Goal: Task Accomplishment & Management: Complete application form

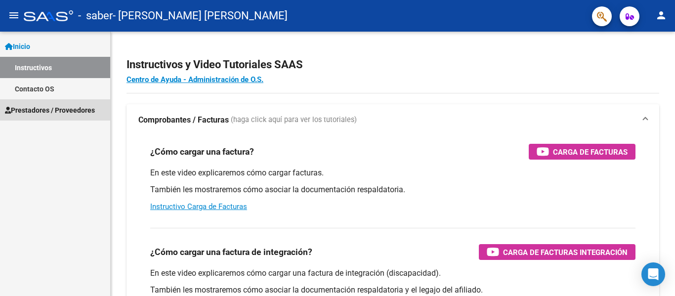
click at [67, 109] on span "Prestadores / Proveedores" at bounding box center [50, 110] width 90 height 11
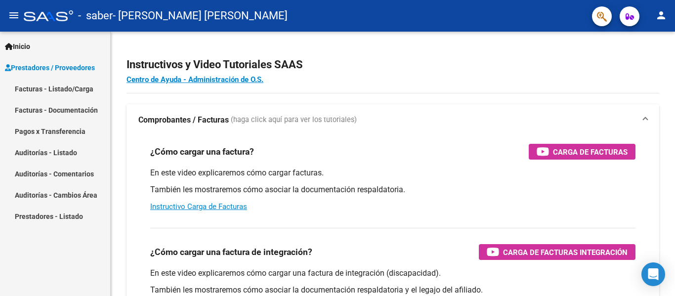
click at [74, 86] on link "Facturas - Listado/Carga" at bounding box center [55, 88] width 110 height 21
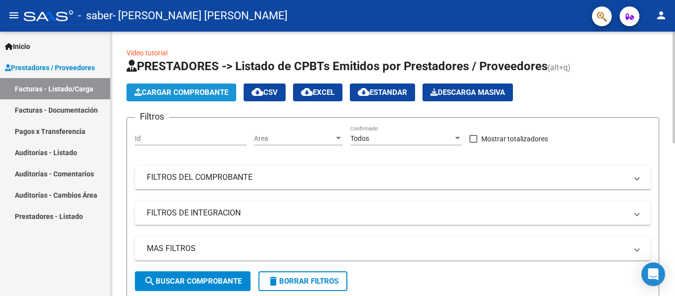
click at [189, 85] on button "Cargar Comprobante" at bounding box center [182, 93] width 110 height 18
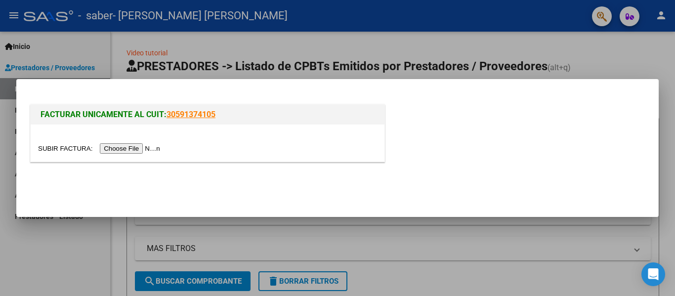
click at [157, 150] on input "file" at bounding box center [100, 148] width 125 height 10
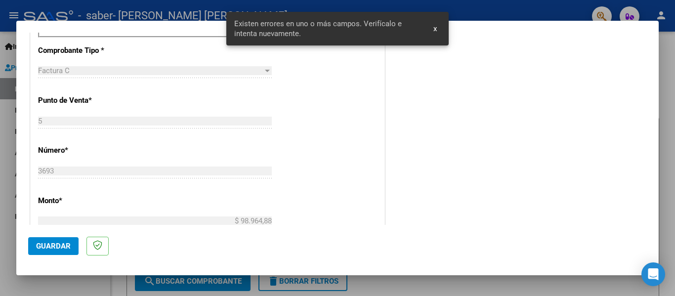
scroll to position [297, 0]
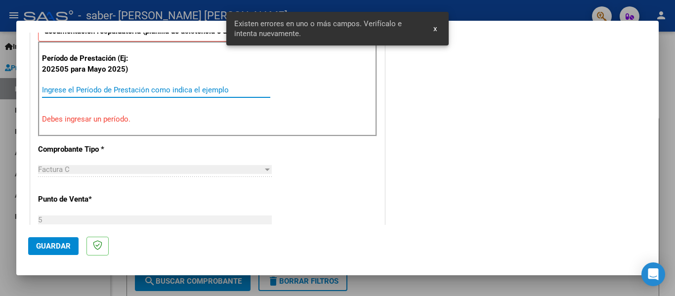
click at [117, 90] on input "Ingrese el Período de Prestación como indica el ejemplo" at bounding box center [156, 90] width 228 height 9
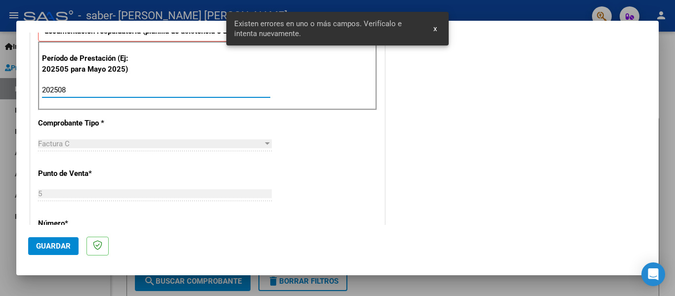
type input "202508"
click at [63, 248] on span "Guardar" at bounding box center [53, 246] width 35 height 9
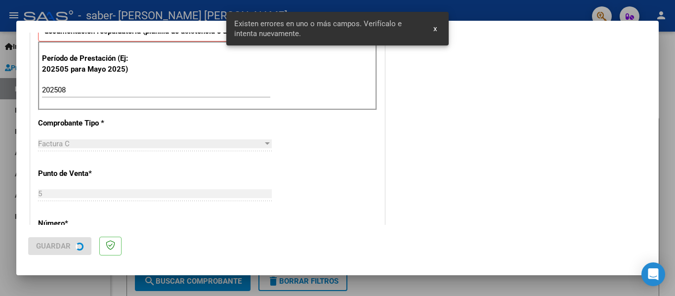
scroll to position [0, 0]
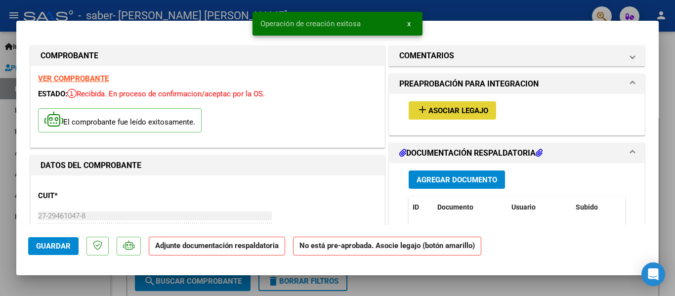
click at [458, 117] on button "add Asociar Legajo" at bounding box center [452, 110] width 87 height 18
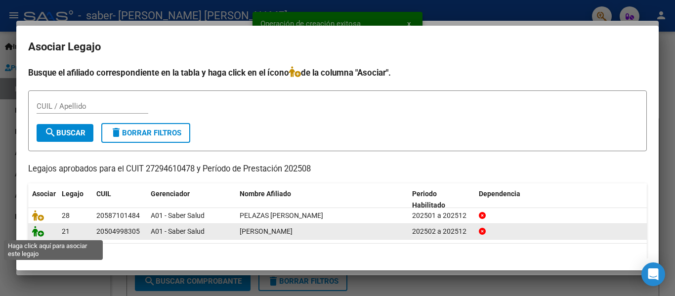
click at [40, 234] on icon at bounding box center [38, 231] width 12 height 11
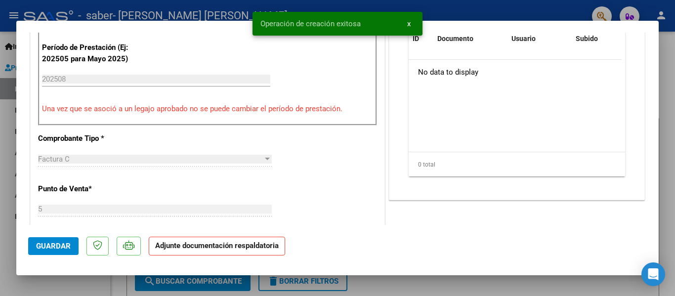
scroll to position [198, 0]
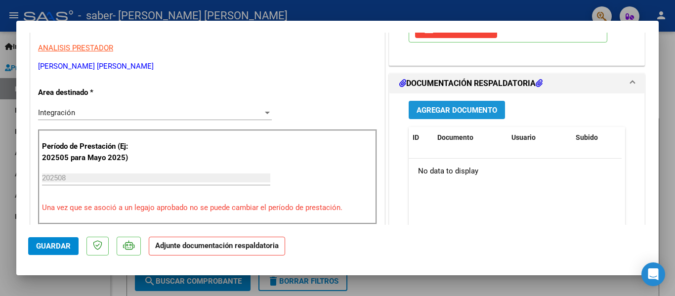
click at [453, 105] on button "Agregar Documento" at bounding box center [457, 110] width 96 height 18
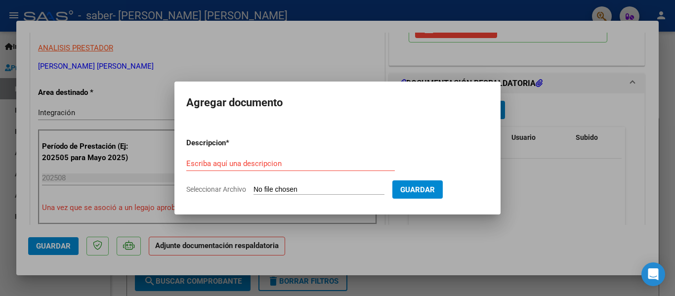
click at [368, 186] on input "Seleccionar Archivo" at bounding box center [319, 189] width 131 height 9
type input "C:\fakepath\PLANILLA PSICOLOGIA AGOSTO.pdf"
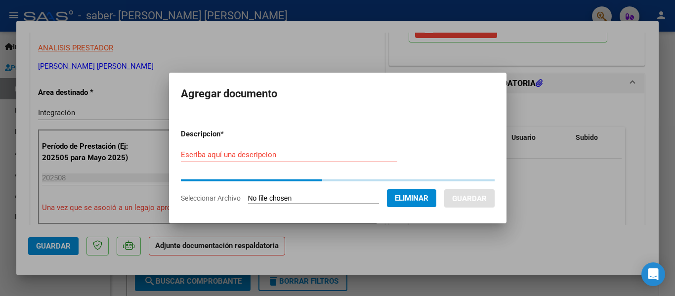
click at [315, 155] on input "Escriba aquí una descripcion" at bounding box center [289, 154] width 217 height 9
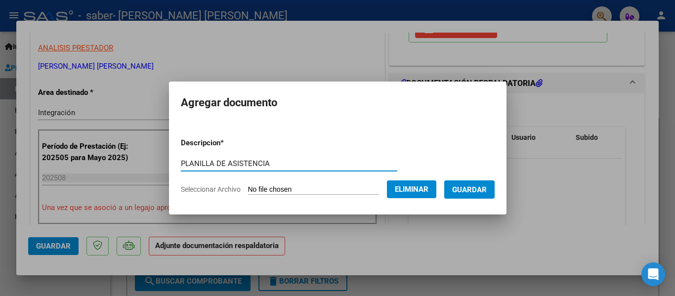
type input "PLANILLA DE ASISTENCIA"
click at [475, 192] on span "Guardar" at bounding box center [469, 189] width 35 height 9
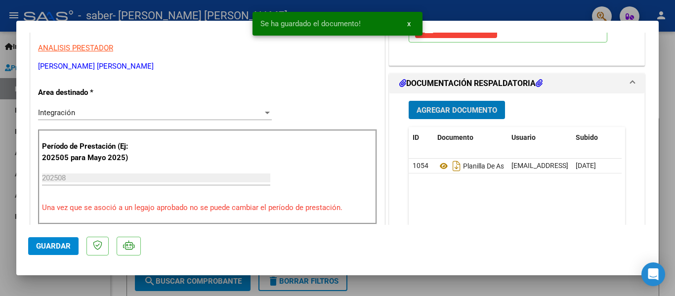
click at [453, 111] on span "Agregar Documento" at bounding box center [457, 110] width 81 height 9
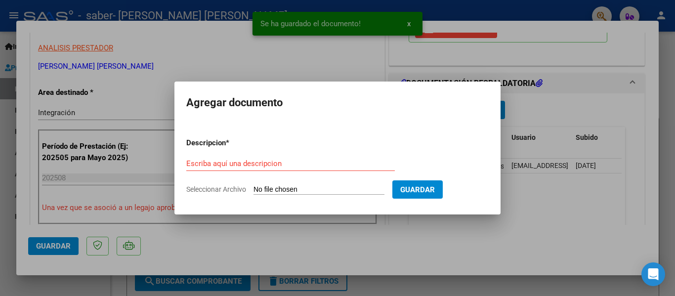
click at [251, 183] on form "Descripcion * Escriba aquí una descripcion Seleccionar Archivo Guardar" at bounding box center [337, 166] width 303 height 72
click at [272, 188] on input "Seleccionar Archivo" at bounding box center [319, 189] width 131 height 9
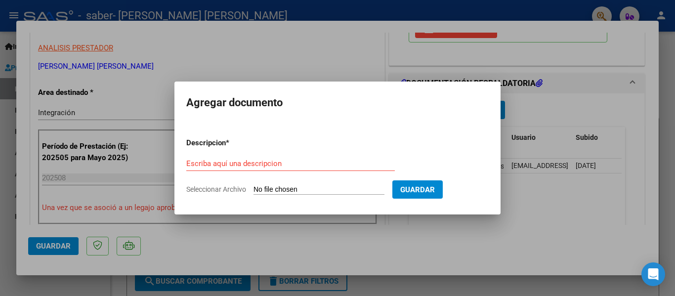
type input "C:\fakepath\CBU Rivosecchi, [PERSON_NAME].pdf"
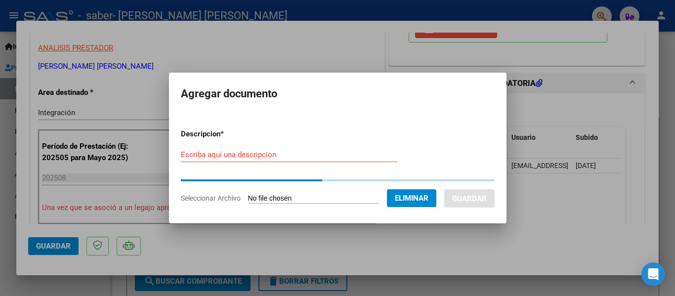
click at [307, 162] on div "Escriba aquí una descripcion" at bounding box center [289, 154] width 217 height 15
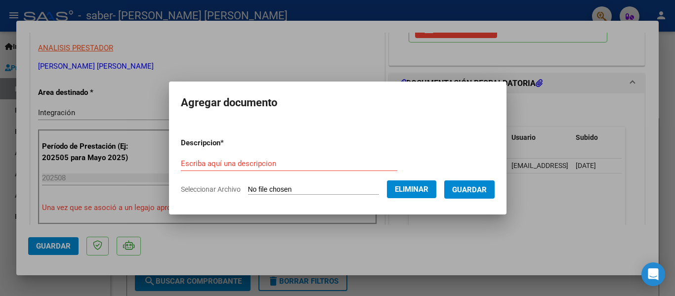
click at [314, 156] on div "Escriba aquí una descripcion" at bounding box center [289, 163] width 217 height 15
type input "CBU PRESTADOR"
drag, startPoint x: 492, startPoint y: 191, endPoint x: 464, endPoint y: 199, distance: 29.3
click at [487, 192] on span "Guardar" at bounding box center [469, 189] width 35 height 9
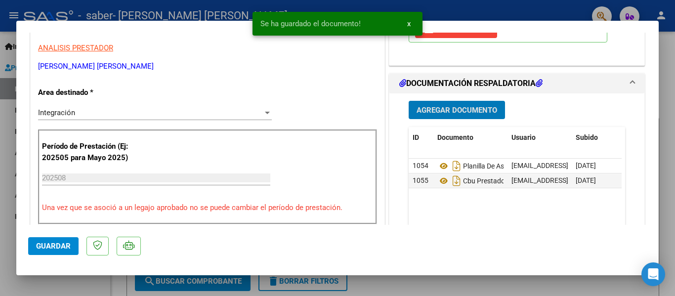
click at [38, 247] on span "Guardar" at bounding box center [53, 246] width 35 height 9
click at [50, 282] on div at bounding box center [337, 148] width 675 height 296
type input "$ 0,00"
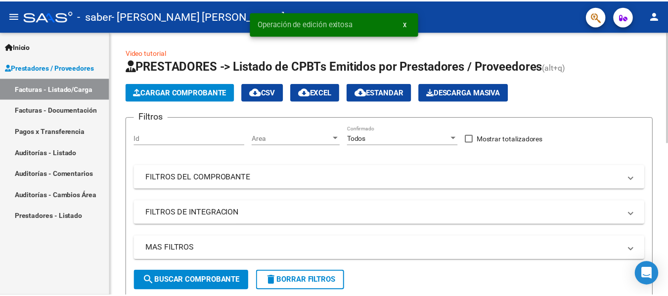
scroll to position [148, 0]
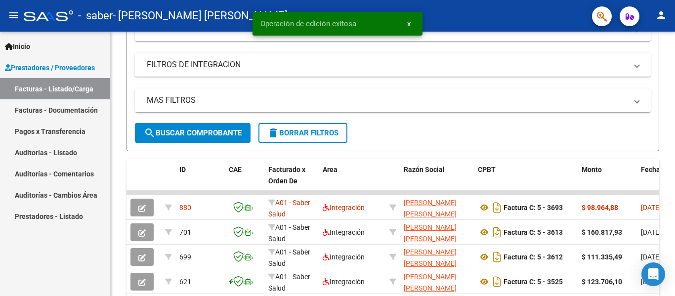
click at [659, 16] on mat-icon "person" at bounding box center [661, 15] width 12 height 12
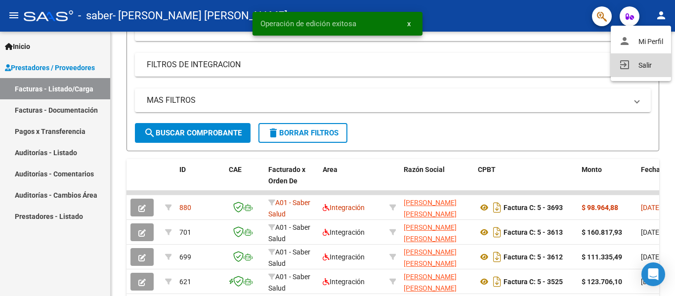
click at [635, 64] on button "exit_to_app Salir" at bounding box center [641, 65] width 60 height 24
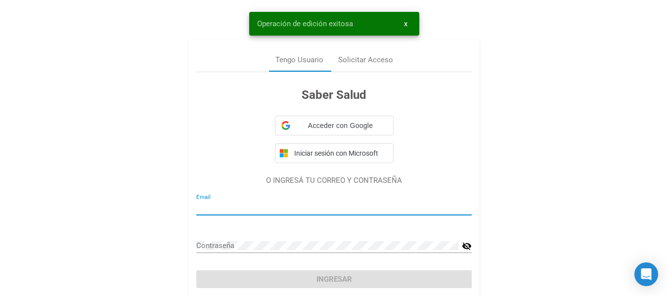
type input "puertasabiertas_info@yahoo.com.ar"
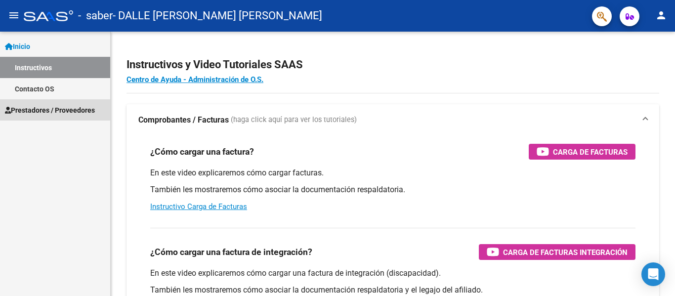
click at [63, 110] on span "Prestadores / Proveedores" at bounding box center [50, 110] width 90 height 11
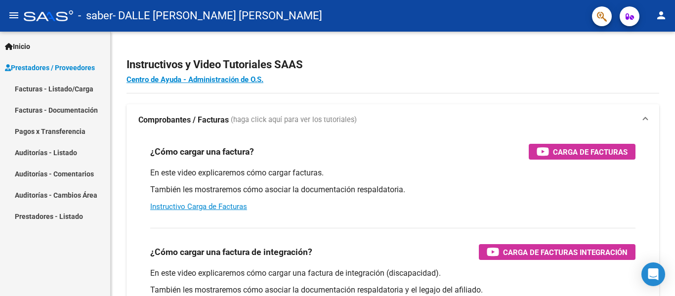
click at [75, 93] on link "Facturas - Listado/Carga" at bounding box center [55, 88] width 110 height 21
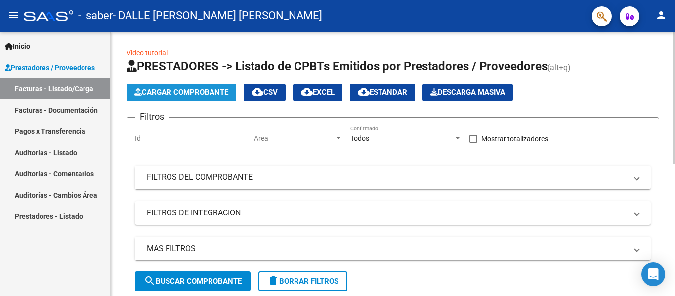
click at [199, 87] on button "Cargar Comprobante" at bounding box center [182, 93] width 110 height 18
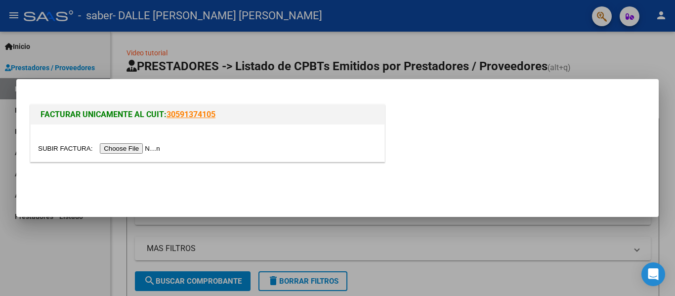
click at [136, 152] on input "file" at bounding box center [100, 148] width 125 height 10
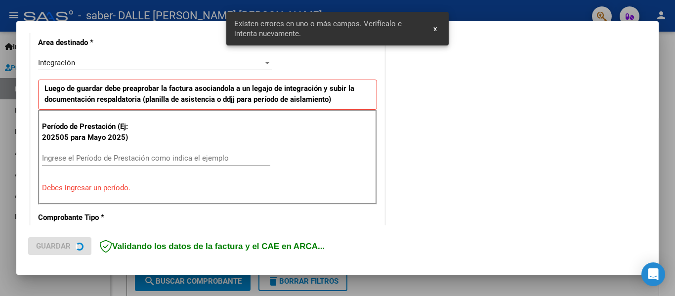
scroll to position [248, 0]
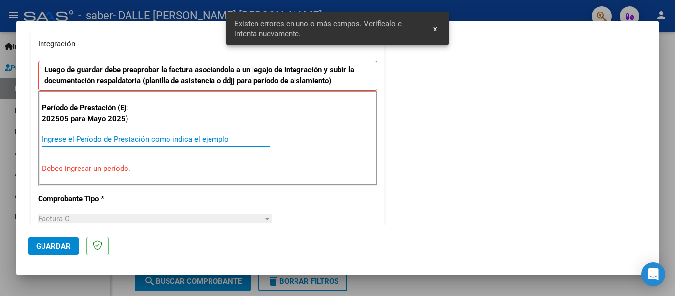
click at [176, 137] on input "Ingrese el Período de Prestación como indica el ejemplo" at bounding box center [156, 139] width 228 height 9
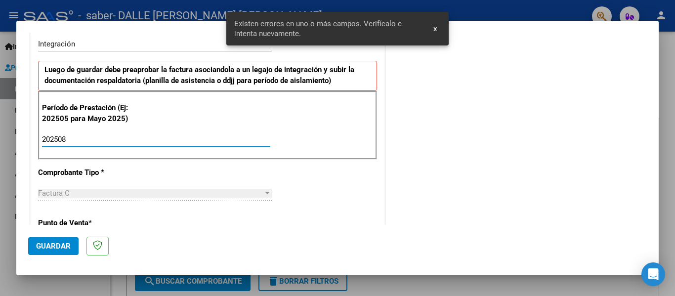
type input "202508"
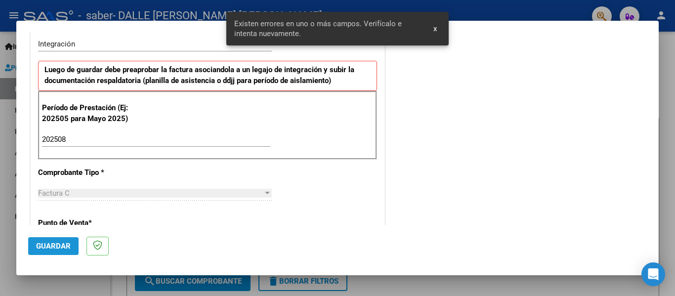
drag, startPoint x: 58, startPoint y: 243, endPoint x: 68, endPoint y: 239, distance: 10.8
click at [60, 243] on span "Guardar" at bounding box center [53, 246] width 35 height 9
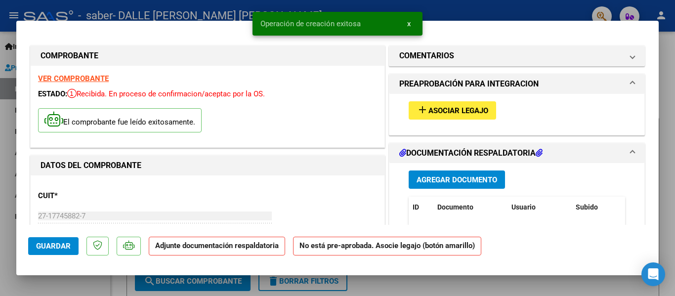
click at [436, 109] on span "Asociar Legajo" at bounding box center [459, 110] width 60 height 9
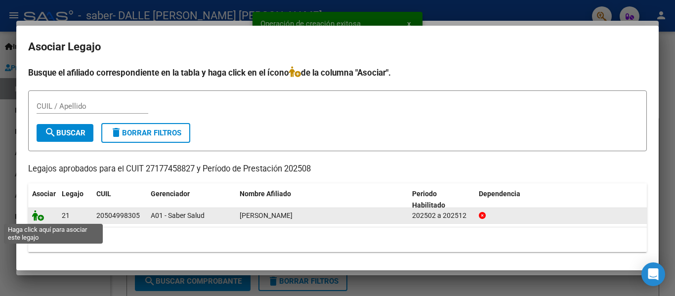
click at [42, 213] on icon at bounding box center [38, 215] width 12 height 11
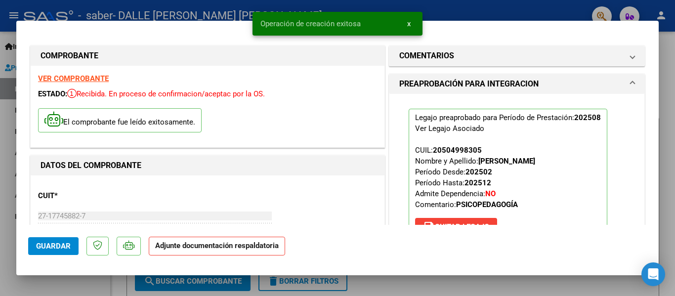
scroll to position [148, 0]
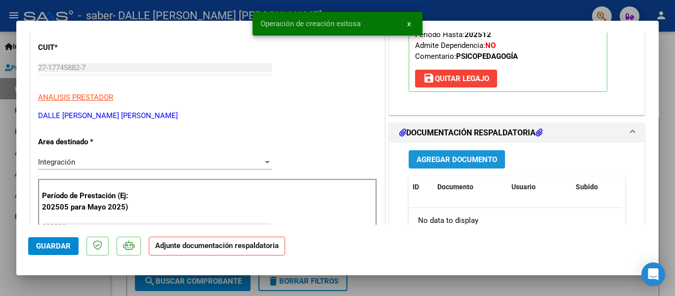
click at [487, 164] on span "Agregar Documento" at bounding box center [457, 159] width 81 height 9
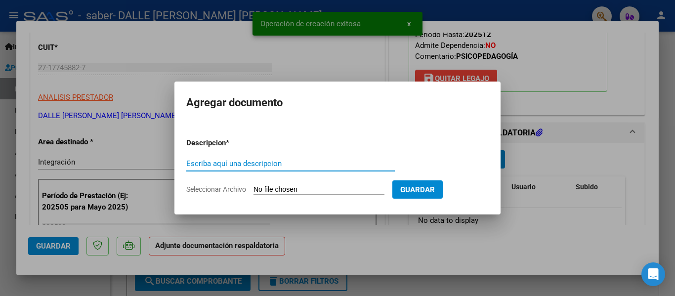
click at [366, 188] on input "Seleccionar Archivo" at bounding box center [319, 189] width 131 height 9
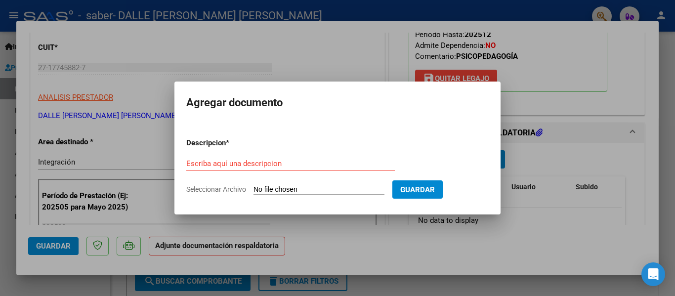
type input "C:\fakepath\PLANILLA PSICOPEDAGOGIA AGOSTO.pdf"
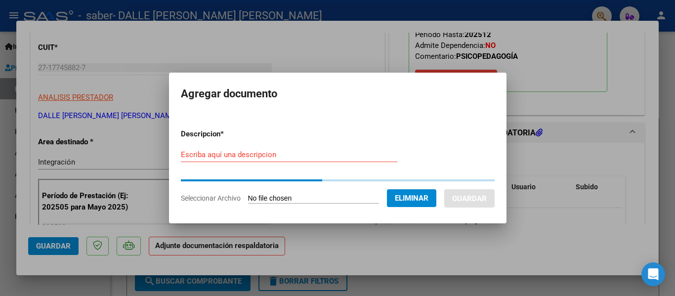
click at [305, 157] on input "Escriba aquí una descripcion" at bounding box center [289, 154] width 217 height 9
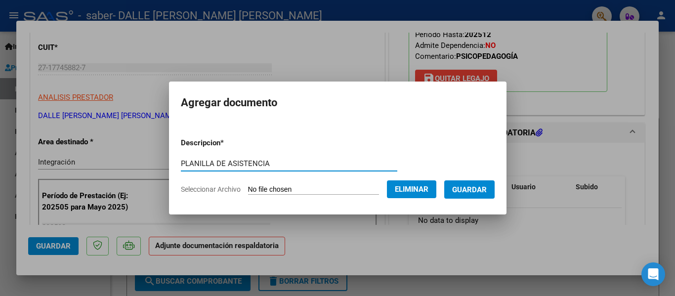
type input "PLANILLA DE ASISTENCIA"
click at [478, 193] on span "Guardar" at bounding box center [469, 189] width 35 height 9
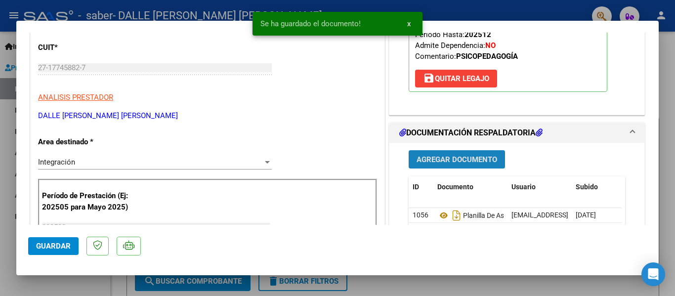
click at [452, 156] on span "Agregar Documento" at bounding box center [457, 159] width 81 height 9
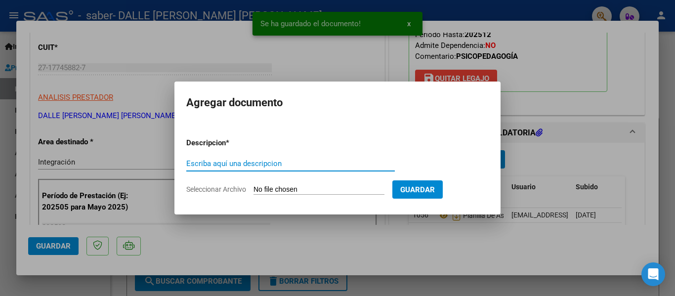
click at [352, 189] on input "Seleccionar Archivo" at bounding box center [319, 189] width 131 height 9
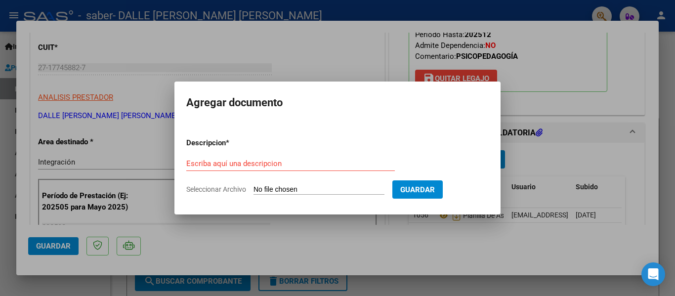
type input "C:\fakepath\CBU Dalle Nogare,M Alejandra.pdf"
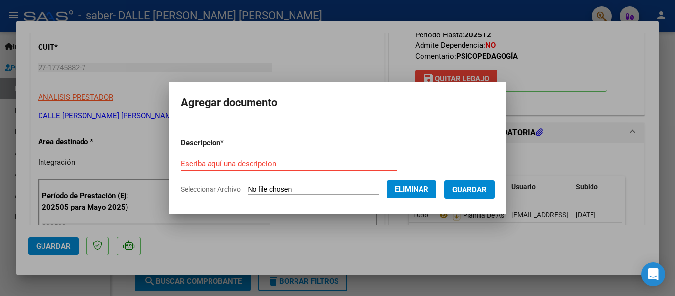
click at [284, 154] on form "Descripcion * Escriba aquí una descripcion Seleccionar Archivo Eliminar Guardar" at bounding box center [338, 166] width 314 height 72
click at [282, 162] on input "Escriba aquí una descripcion" at bounding box center [289, 163] width 217 height 9
type input "CBU PRESTADOR"
click at [495, 181] on button "Guardar" at bounding box center [469, 189] width 50 height 18
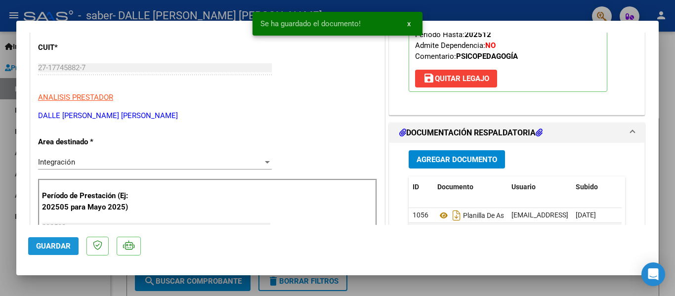
click at [63, 245] on span "Guardar" at bounding box center [53, 246] width 35 height 9
click at [71, 278] on div at bounding box center [337, 148] width 675 height 296
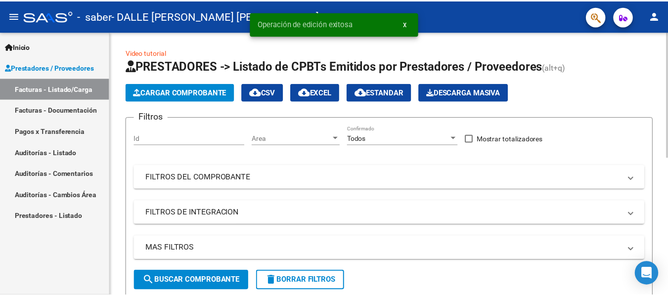
scroll to position [99, 0]
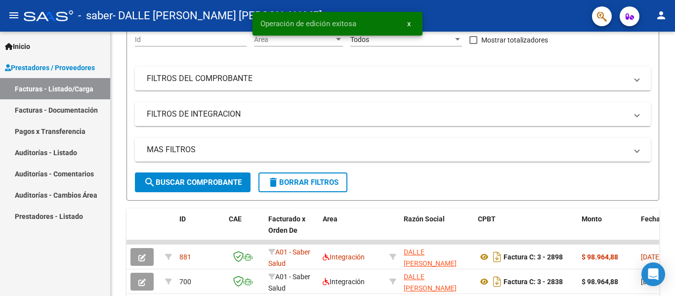
click at [649, 15] on mat-toolbar "menu - saber - DALLE NOGARE MARIA ALEJANDRA person" at bounding box center [337, 16] width 675 height 32
click at [655, 15] on button "person" at bounding box center [661, 16] width 20 height 20
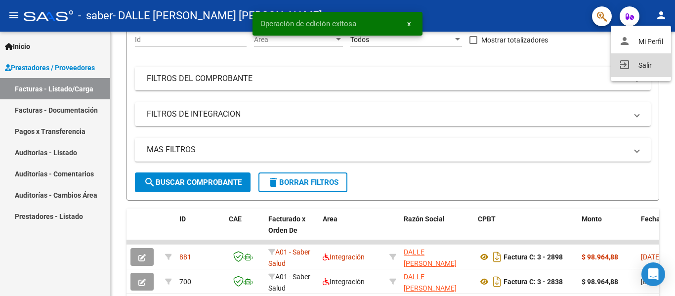
click at [636, 68] on button "exit_to_app Salir" at bounding box center [641, 65] width 60 height 24
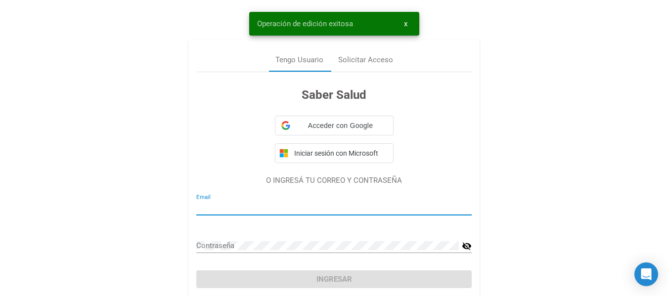
type input "puertasabiertasfacturacion@hotmail.com"
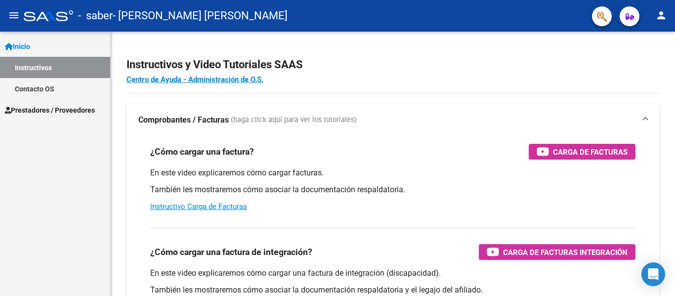
click at [72, 102] on link "Prestadores / Proveedores" at bounding box center [55, 109] width 110 height 21
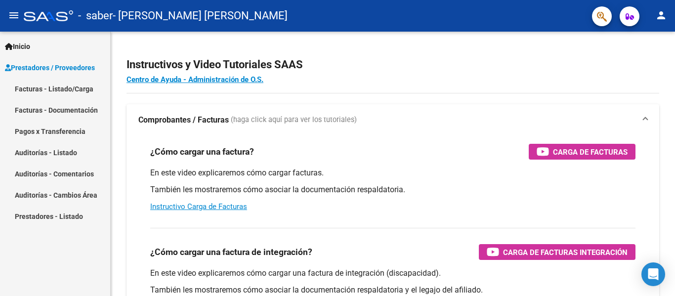
click at [87, 87] on link "Facturas - Listado/Carga" at bounding box center [55, 88] width 110 height 21
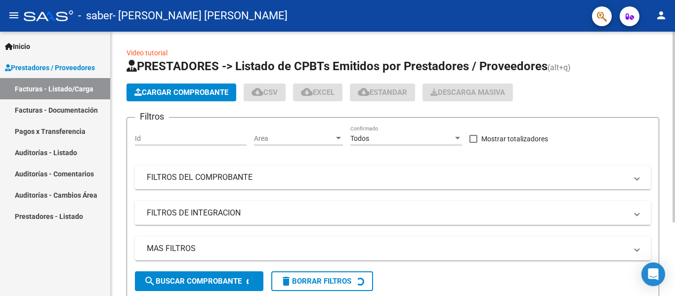
click at [175, 94] on span "Cargar Comprobante" at bounding box center [181, 92] width 94 height 9
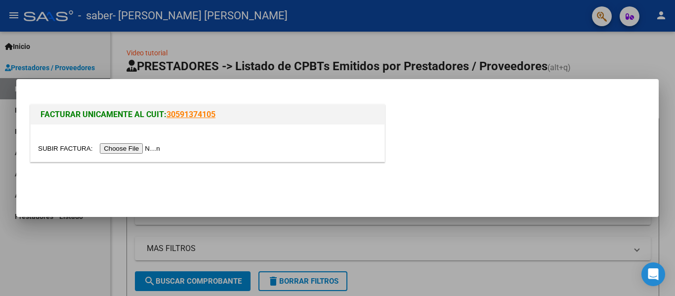
click at [155, 153] on input "file" at bounding box center [100, 148] width 125 height 10
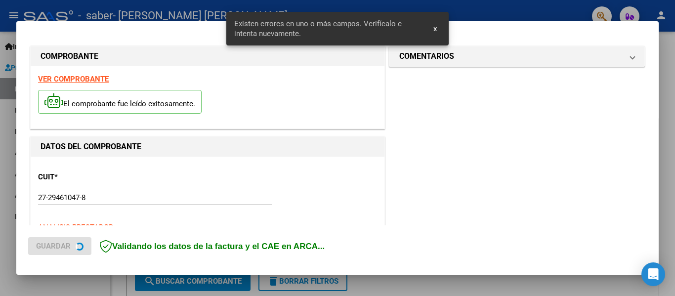
scroll to position [248, 0]
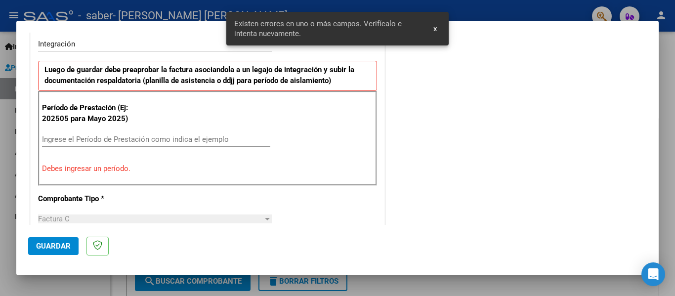
click at [173, 135] on input "Ingrese el Período de Prestación como indica el ejemplo" at bounding box center [156, 139] width 228 height 9
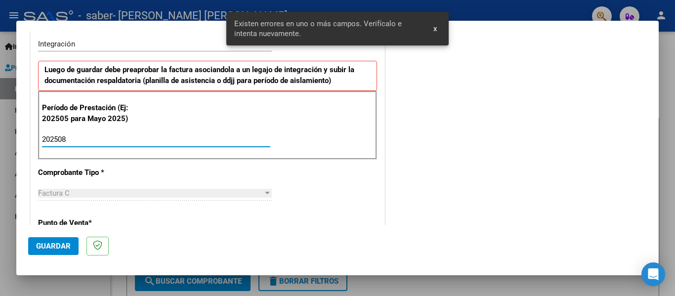
type input "202508"
click at [47, 245] on span "Guardar" at bounding box center [53, 246] width 35 height 9
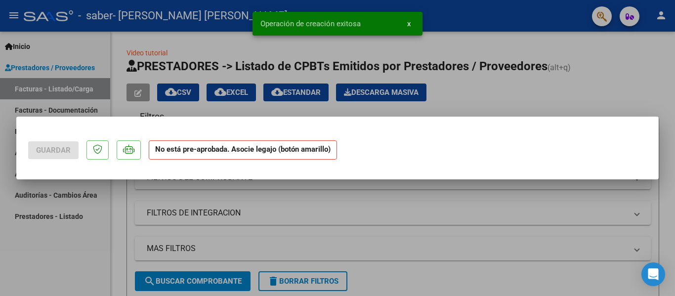
scroll to position [0, 0]
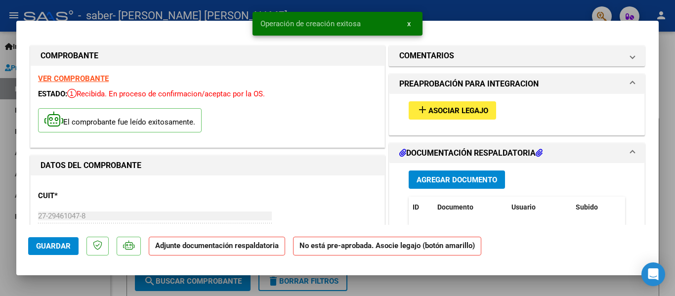
click at [463, 98] on div "add Asociar Legajo" at bounding box center [516, 110] width 231 height 33
click at [458, 105] on button "add Asociar Legajo" at bounding box center [452, 110] width 87 height 18
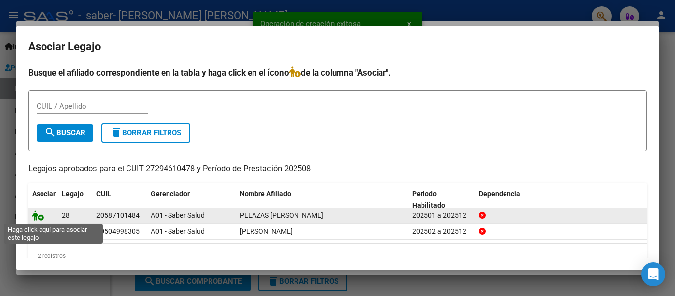
click at [40, 213] on icon at bounding box center [38, 215] width 12 height 11
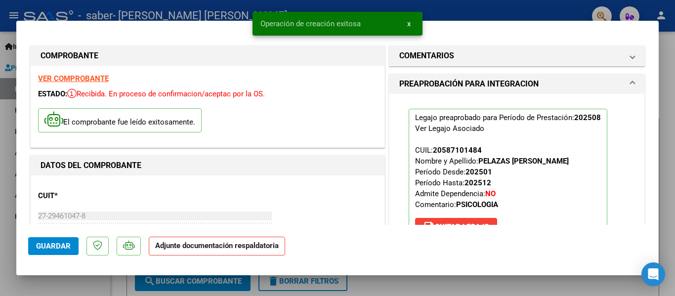
scroll to position [99, 0]
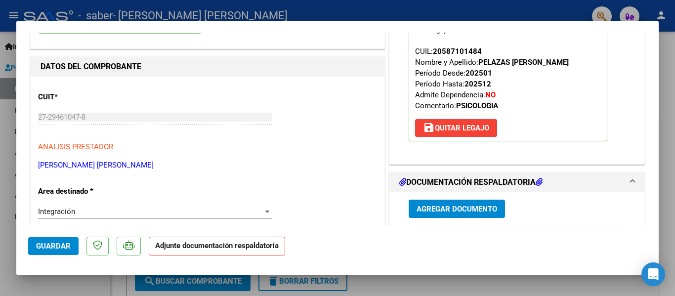
click at [448, 204] on button "Agregar Documento" at bounding box center [457, 209] width 96 height 18
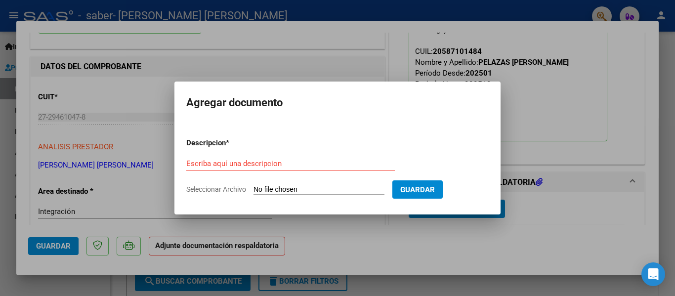
click at [304, 186] on input "Seleccionar Archivo" at bounding box center [319, 189] width 131 height 9
type input "C:\fakepath\PLANILLA AGOSTO PSICOLOGIA.pdf"
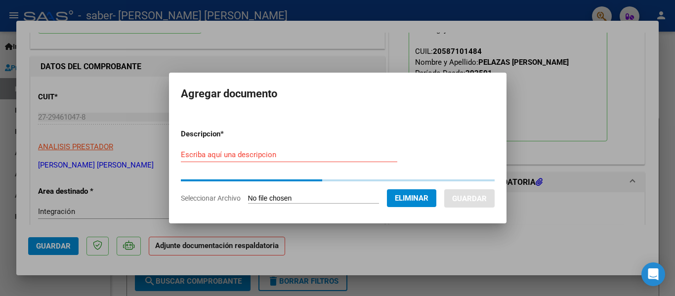
click at [288, 156] on input "Escriba aquí una descripcion" at bounding box center [289, 154] width 217 height 9
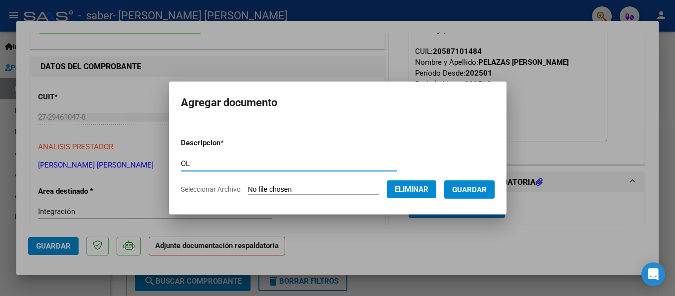
type input "O"
type input "PLANILLA DE ASISTENCIA"
click at [468, 177] on form "Descripcion * PLANILLA DE ASISTENCIA Escriba aquí una descripcion Seleccionar A…" at bounding box center [338, 166] width 314 height 72
click at [471, 181] on form "Descripcion * PLANILLA DE ASISTENCIA Escriba aquí una descripcion Seleccionar A…" at bounding box center [338, 166] width 314 height 72
click at [472, 185] on span "Guardar" at bounding box center [469, 189] width 35 height 9
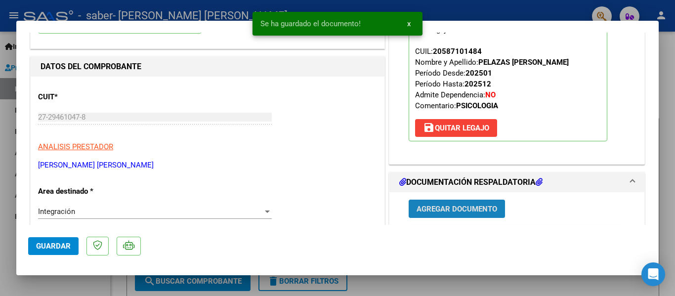
click at [466, 207] on span "Agregar Documento" at bounding box center [457, 209] width 81 height 9
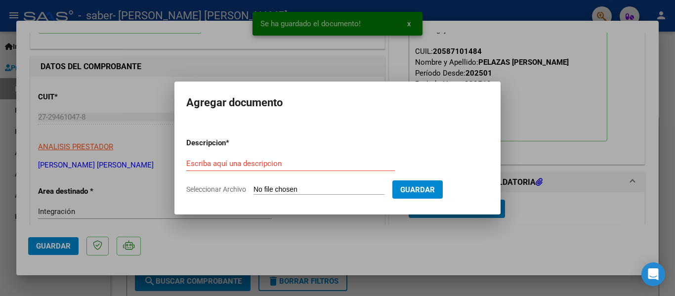
click at [323, 193] on input "Seleccionar Archivo" at bounding box center [319, 189] width 131 height 9
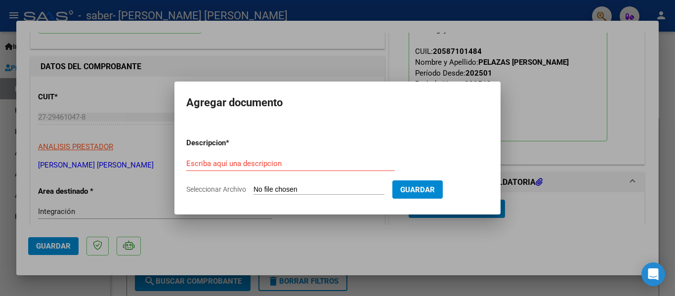
type input "C:\fakepath\CBU Rivosecchi, Ma Lucila.pdf"
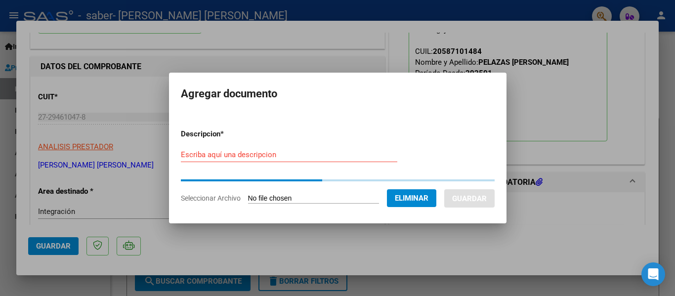
click at [260, 155] on input "Escriba aquí una descripcion" at bounding box center [289, 154] width 217 height 9
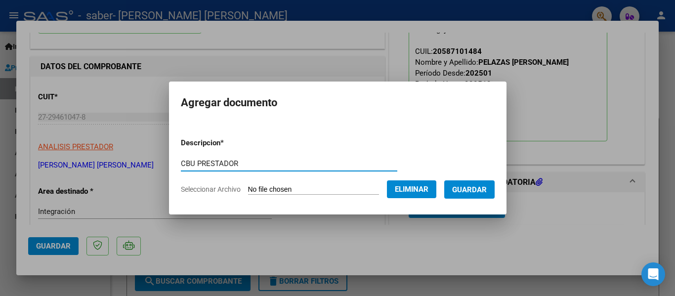
type input "CBU PRESTADOR"
click at [467, 186] on span "Guardar" at bounding box center [469, 189] width 35 height 9
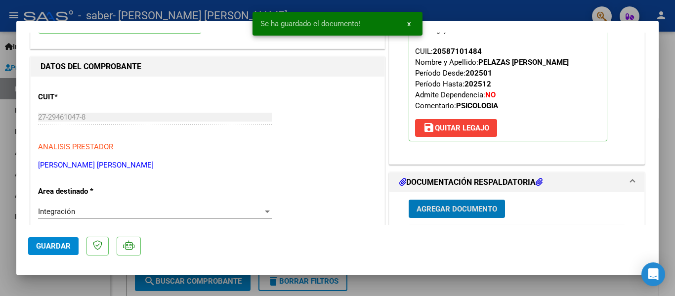
scroll to position [247, 0]
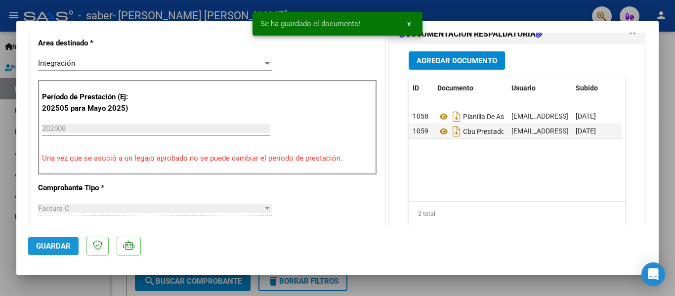
click at [44, 251] on span "Guardar" at bounding box center [53, 246] width 35 height 9
click at [44, 278] on div at bounding box center [337, 148] width 675 height 296
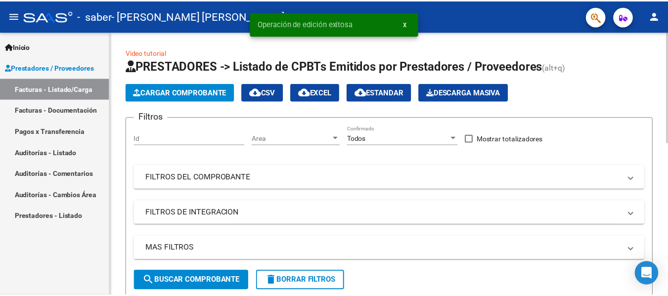
scroll to position [148, 0]
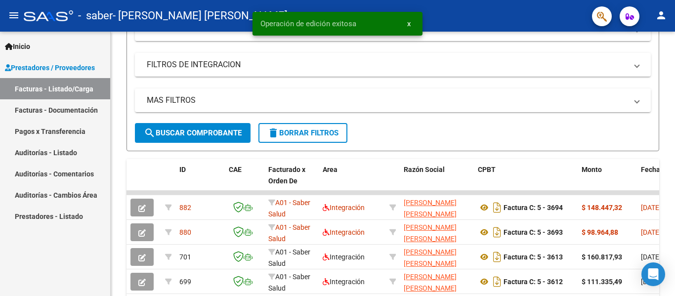
click at [667, 21] on mat-toolbar "menu - saber - RIVOSECCHI MARIA LUCILA person" at bounding box center [337, 16] width 675 height 32
click at [667, 19] on mat-icon "person" at bounding box center [661, 15] width 12 height 12
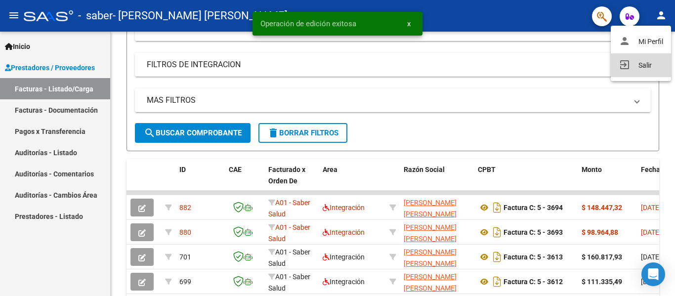
click at [637, 65] on button "exit_to_app Salir" at bounding box center [641, 65] width 60 height 24
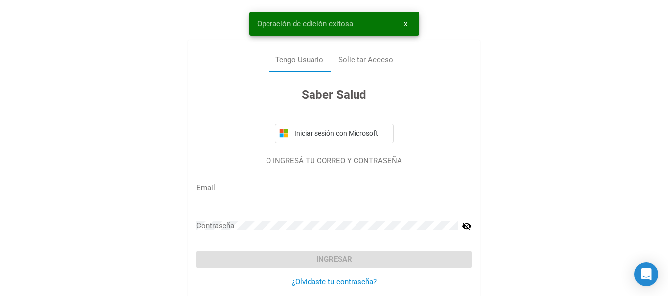
type input "puertasabiertas_info@yahoo.com.ar"
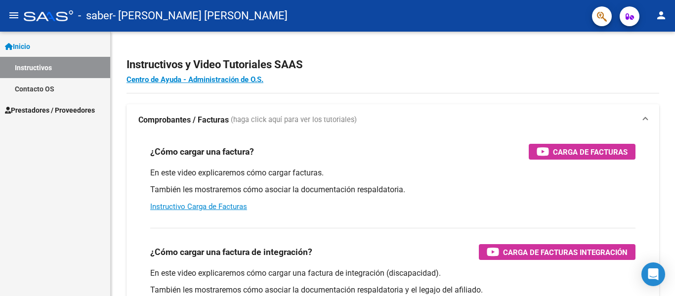
click at [79, 110] on span "Prestadores / Proveedores" at bounding box center [50, 110] width 90 height 11
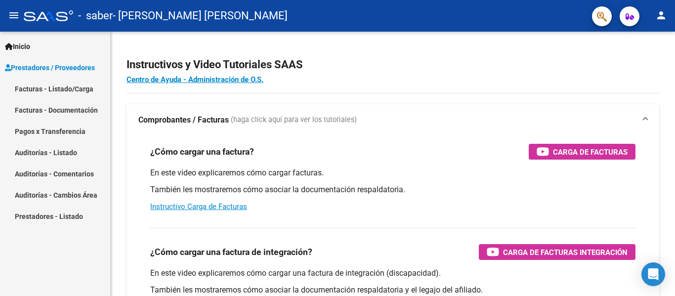
click at [87, 131] on mat-nav-list "Facturas - Listado/Carga Facturas - Documentación Pagos x Transferencia Auditor…" at bounding box center [55, 152] width 110 height 149
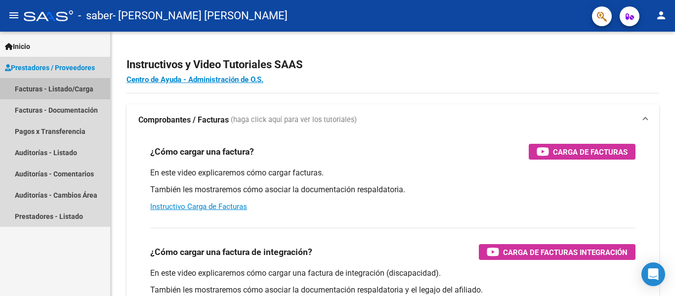
click at [84, 85] on link "Facturas - Listado/Carga" at bounding box center [55, 88] width 110 height 21
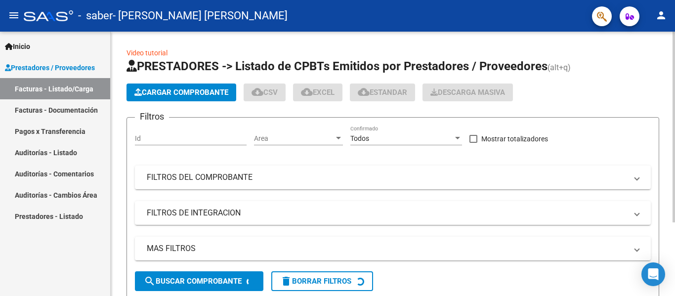
click at [169, 84] on button "Cargar Comprobante" at bounding box center [182, 93] width 110 height 18
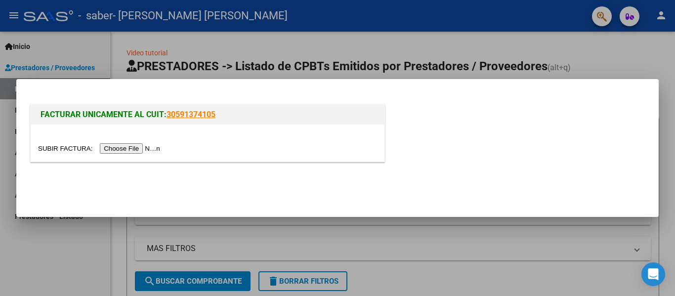
click at [155, 148] on input "file" at bounding box center [100, 148] width 125 height 10
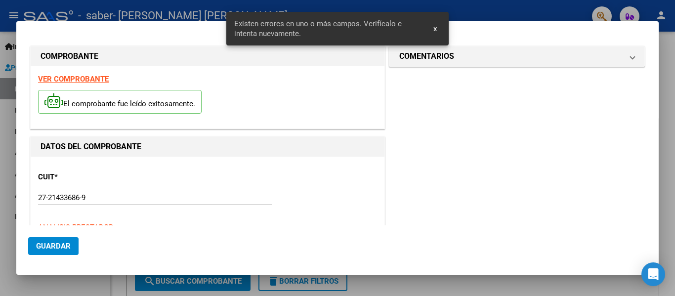
scroll to position [248, 0]
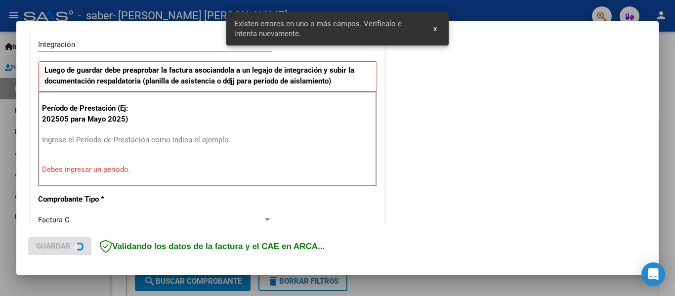
click at [162, 139] on input "Ingrese el Período de Prestación como indica el ejemplo" at bounding box center [156, 139] width 228 height 9
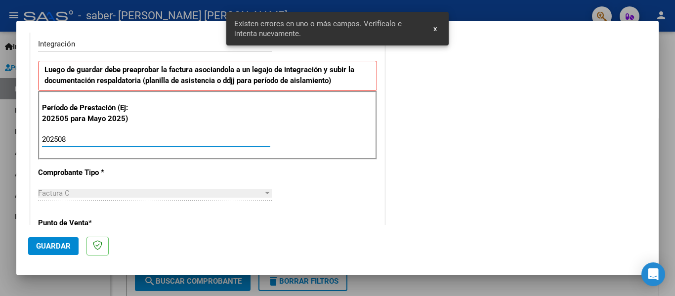
type input "202508"
click at [56, 250] on span "Guardar" at bounding box center [53, 246] width 35 height 9
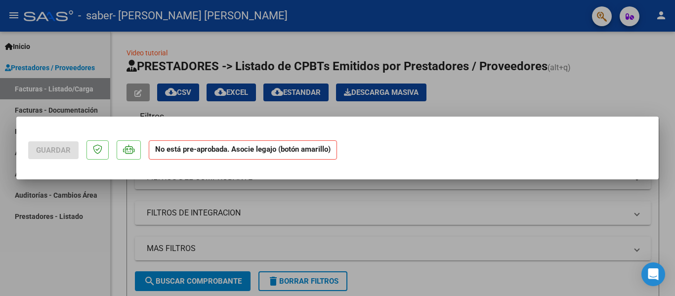
scroll to position [0, 0]
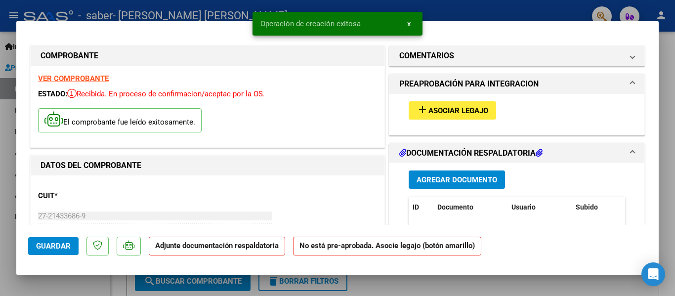
click at [474, 116] on button "add Asociar Legajo" at bounding box center [452, 110] width 87 height 18
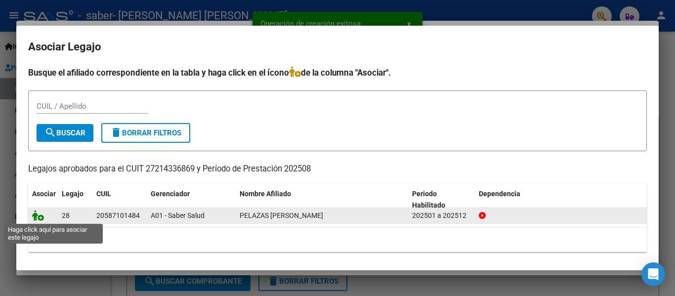
click at [38, 217] on icon at bounding box center [38, 215] width 12 height 11
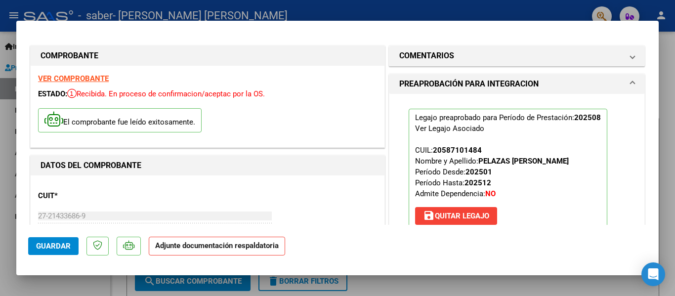
scroll to position [198, 0]
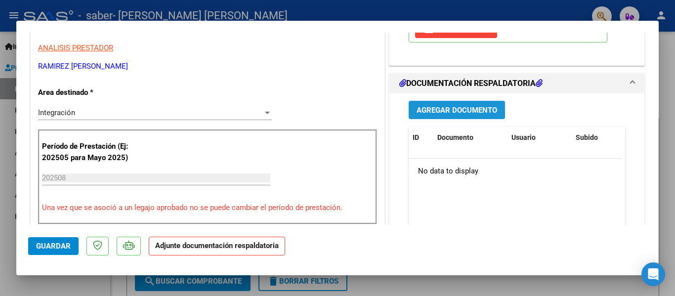
click at [452, 104] on button "Agregar Documento" at bounding box center [457, 110] width 96 height 18
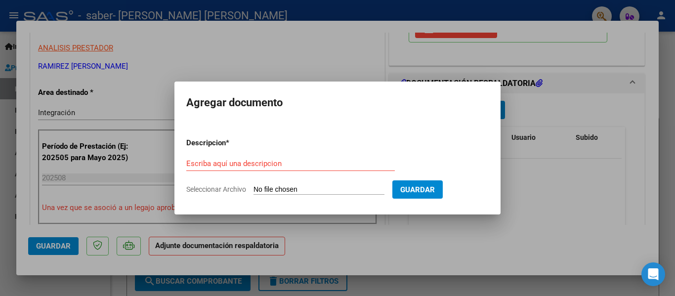
click at [346, 185] on input "Seleccionar Archivo" at bounding box center [319, 189] width 131 height 9
type input "C:\fakepath\PLANILLA AGOSTO FONOAUDIOLOGIA.pdf"
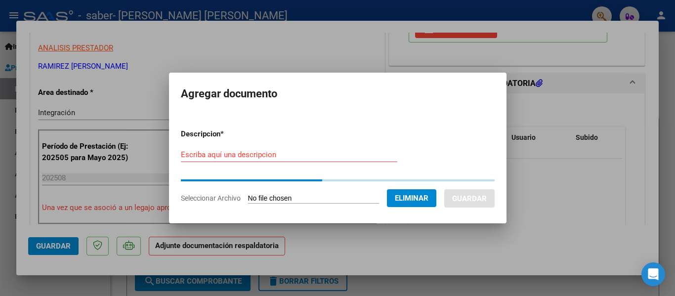
click at [270, 157] on input "Escriba aquí una descripcion" at bounding box center [289, 154] width 217 height 9
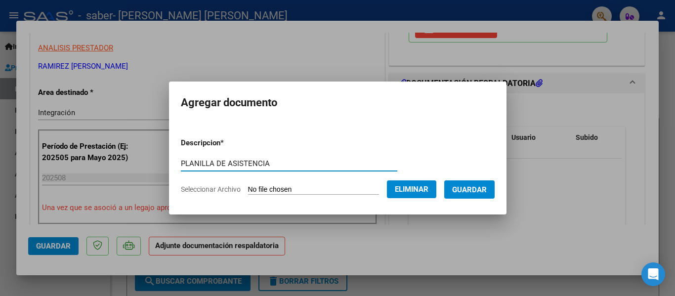
type input "PLANILLA DE ASISTENCIA"
click at [487, 190] on span "Guardar" at bounding box center [469, 189] width 35 height 9
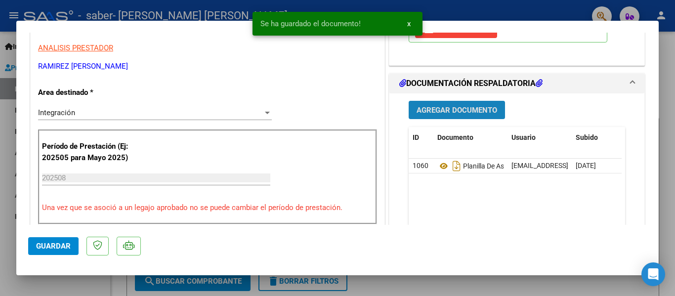
click at [472, 110] on span "Agregar Documento" at bounding box center [457, 110] width 81 height 9
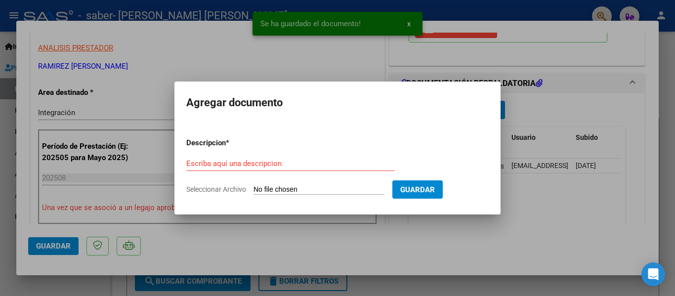
click at [365, 189] on input "Seleccionar Archivo" at bounding box center [319, 189] width 131 height 9
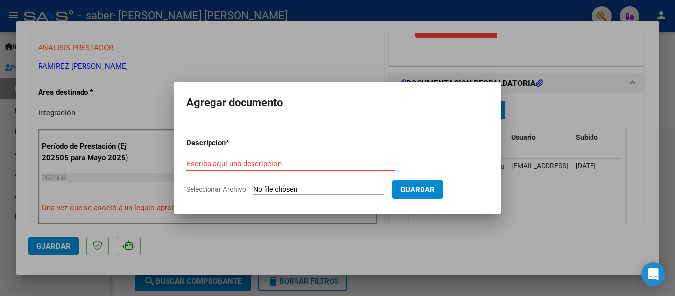
type input "C:\fakepath\CBU Ramirez, Fabiana Estela.pdf"
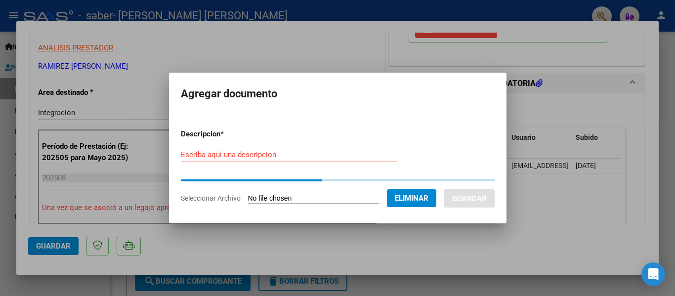
click at [272, 159] on div "Escriba aquí una descripcion" at bounding box center [289, 154] width 217 height 15
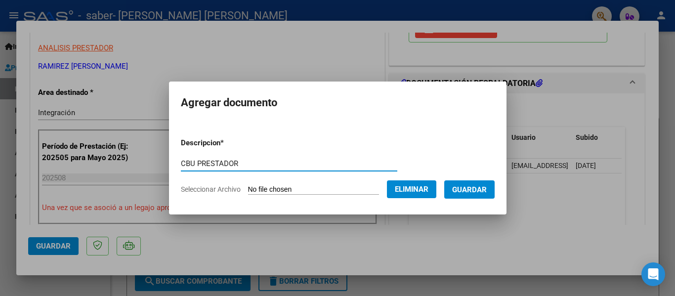
type input "CBU PRESTADOR"
click at [465, 182] on button "Guardar" at bounding box center [469, 189] width 50 height 18
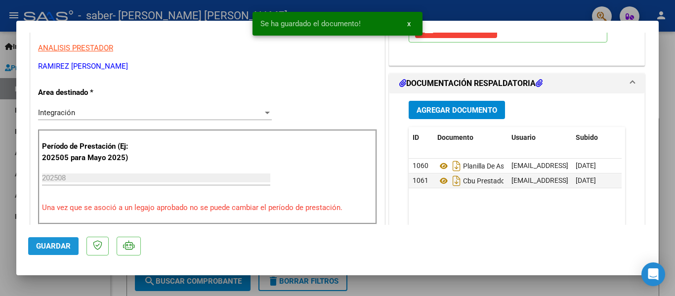
click at [40, 250] on span "Guardar" at bounding box center [53, 246] width 35 height 9
click at [53, 282] on div at bounding box center [337, 148] width 675 height 296
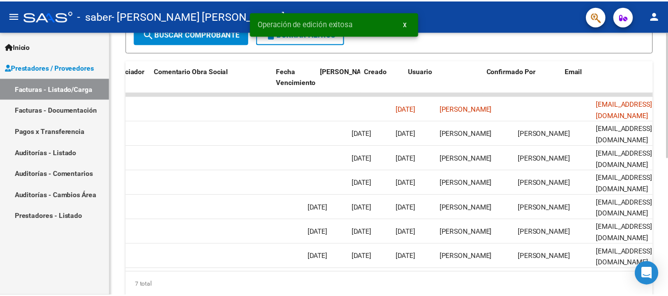
scroll to position [0, 1551]
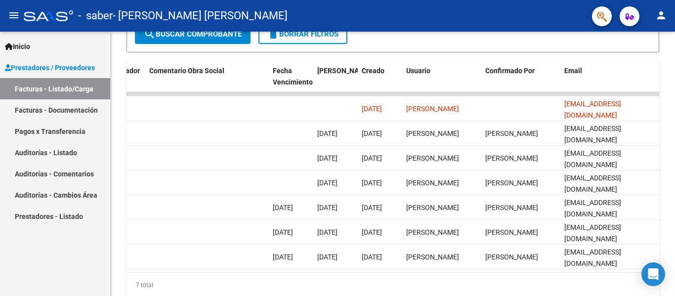
click at [666, 20] on mat-icon "person" at bounding box center [661, 15] width 12 height 12
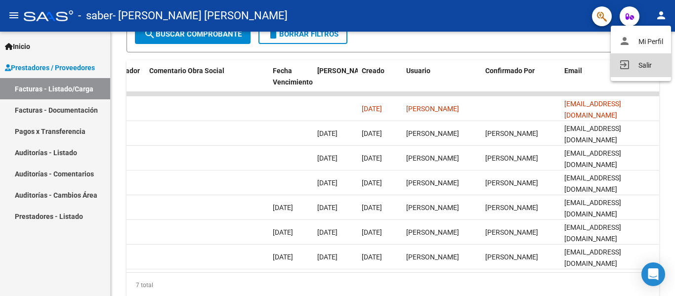
click at [650, 61] on button "exit_to_app Salir" at bounding box center [641, 65] width 60 height 24
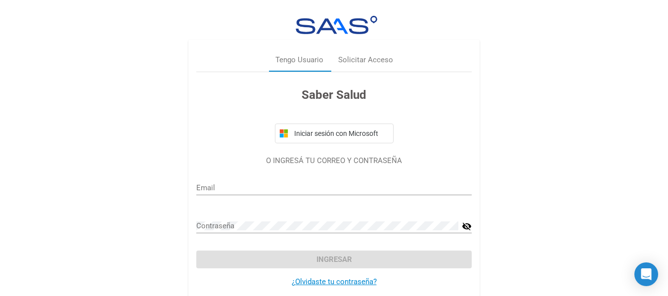
type input "puertasabiertasconsultas@hotmail.com"
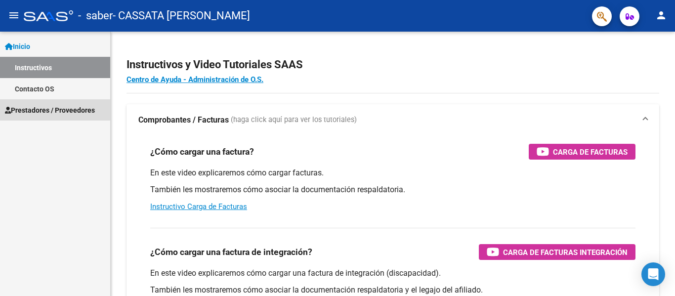
click at [95, 112] on span "Prestadores / Proveedores" at bounding box center [50, 110] width 90 height 11
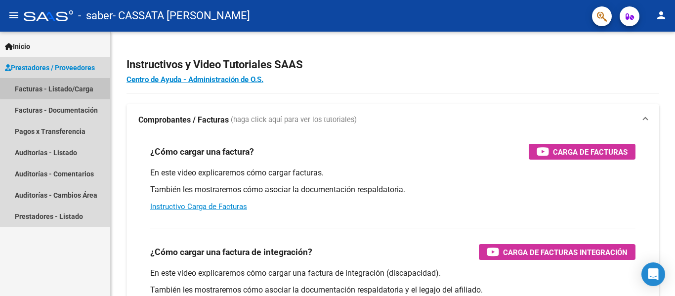
click at [91, 85] on link "Facturas - Listado/Carga" at bounding box center [55, 88] width 110 height 21
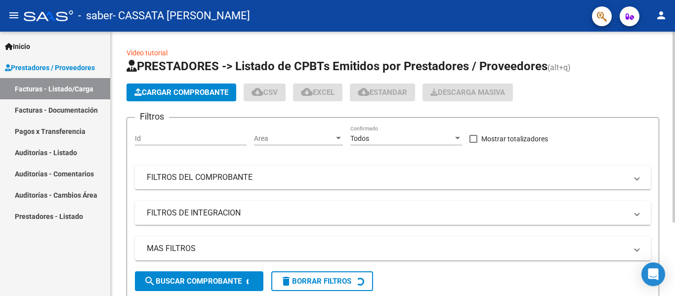
click at [187, 95] on span "Cargar Comprobante" at bounding box center [181, 92] width 94 height 9
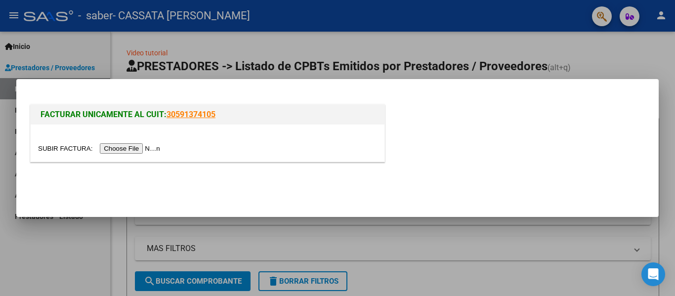
click at [159, 147] on input "file" at bounding box center [100, 148] width 125 height 10
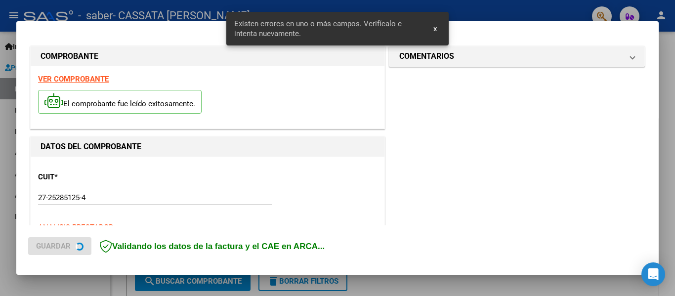
scroll to position [248, 0]
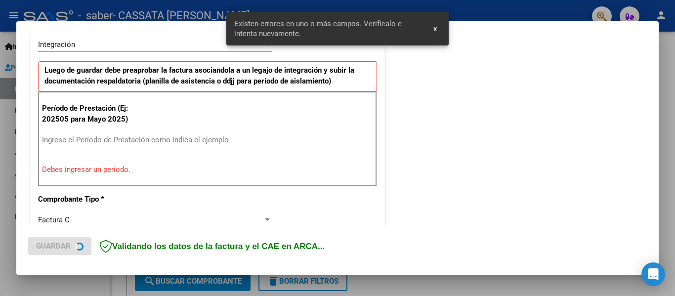
click at [107, 135] on input "Ingrese el Período de Prestación como indica el ejemplo" at bounding box center [156, 139] width 228 height 9
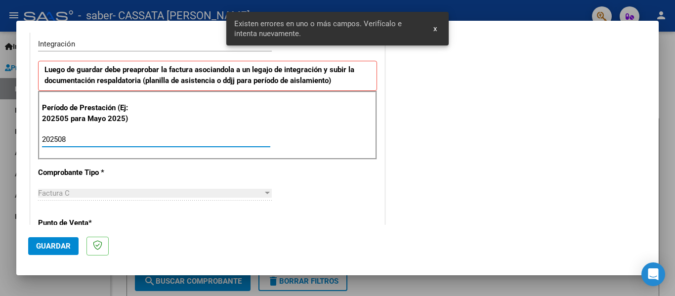
type input "202508"
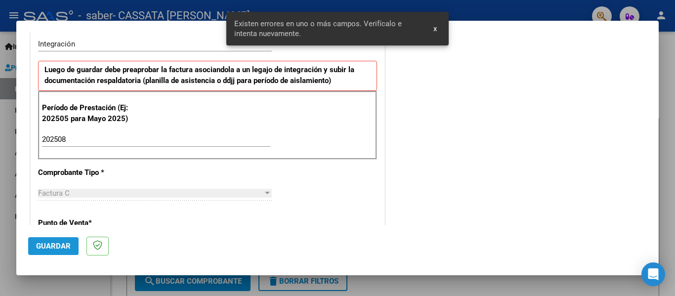
click at [59, 243] on span "Guardar" at bounding box center [53, 246] width 35 height 9
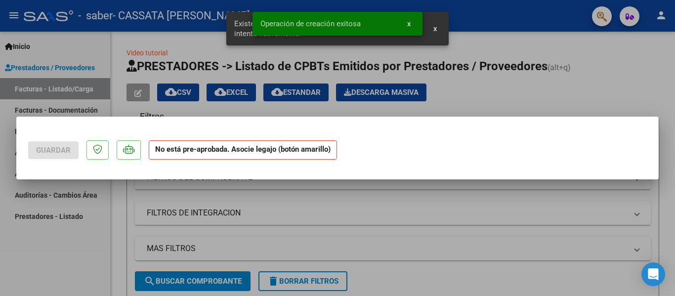
scroll to position [0, 0]
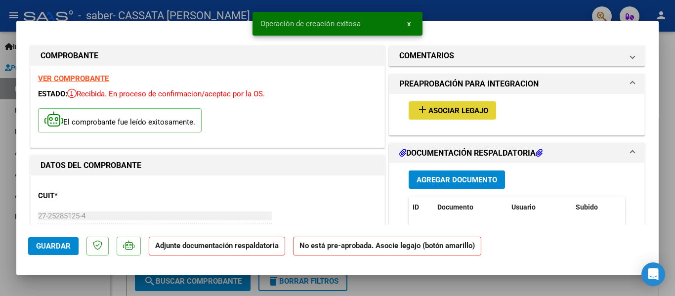
click at [464, 110] on span "Asociar Legajo" at bounding box center [459, 110] width 60 height 9
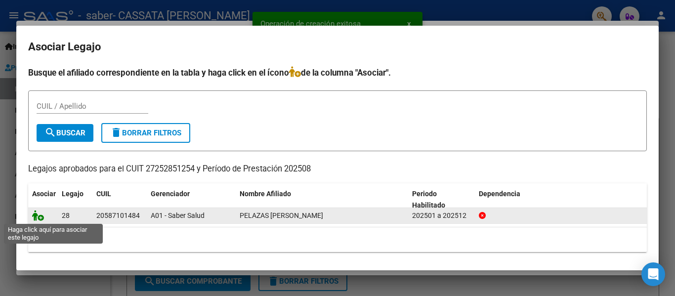
click at [43, 220] on icon at bounding box center [38, 215] width 12 height 11
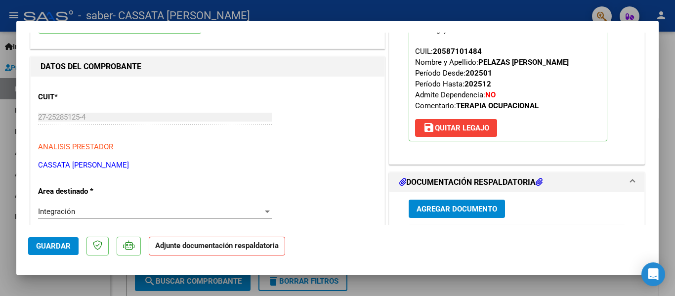
scroll to position [148, 0]
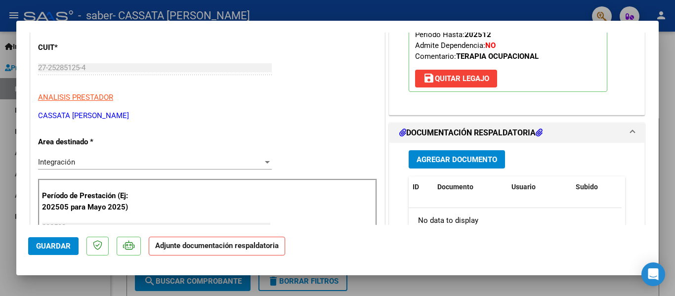
click at [477, 158] on span "Agregar Documento" at bounding box center [457, 159] width 81 height 9
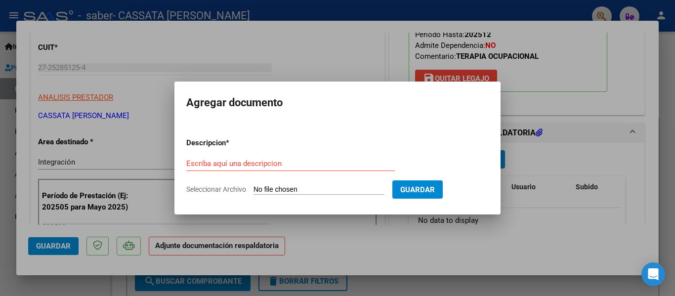
click at [289, 179] on div "Escriba aquí una descripcion" at bounding box center [290, 168] width 209 height 24
click at [286, 191] on input "Seleccionar Archivo" at bounding box center [319, 189] width 131 height 9
type input "C:\fakepath\PLANILLA AGOSTO T OCUPACIONAL.pdf"
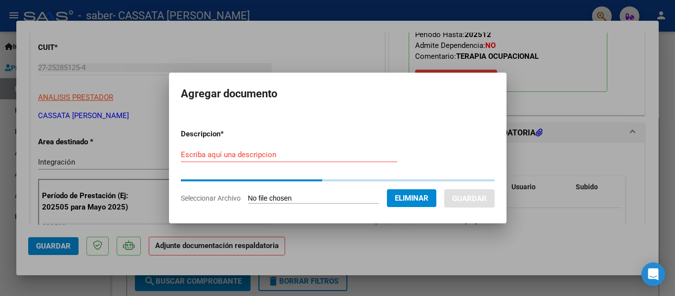
click at [305, 157] on input "Escriba aquí una descripcion" at bounding box center [289, 154] width 217 height 9
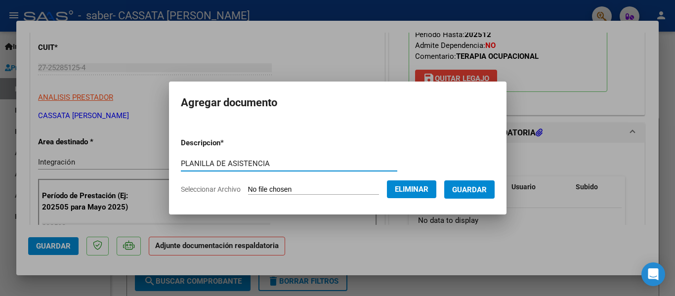
type input "PLANILLA DE ASISTENCIA"
click at [468, 189] on span "Guardar" at bounding box center [469, 189] width 35 height 9
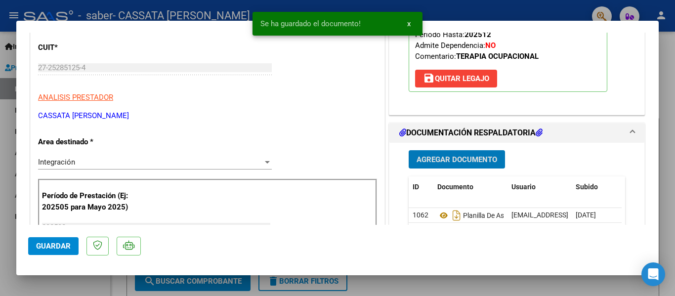
click at [461, 162] on span "Agregar Documento" at bounding box center [457, 159] width 81 height 9
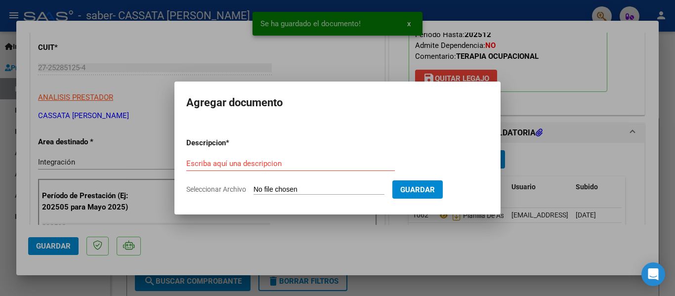
click at [289, 185] on form "Descripcion * Escriba aquí una descripcion Seleccionar Archivo Guardar" at bounding box center [337, 166] width 303 height 72
click at [289, 184] on form "Descripcion * Escriba aquí una descripcion Seleccionar Archivo Guardar" at bounding box center [337, 166] width 303 height 72
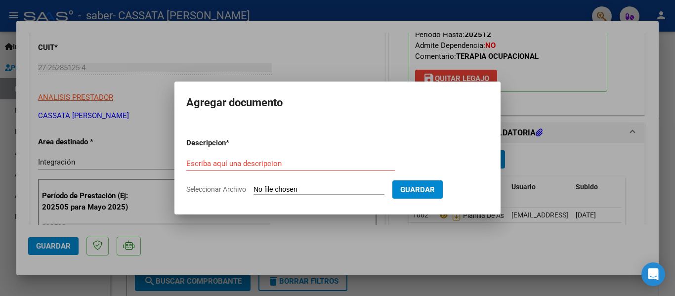
click at [277, 184] on form "Descripcion * Escriba aquí una descripcion Seleccionar Archivo Guardar" at bounding box center [337, 166] width 303 height 72
click at [291, 188] on input "Seleccionar Archivo" at bounding box center [319, 189] width 131 height 9
type input "C:\fakepath\CBU [PERSON_NAME].pdf"
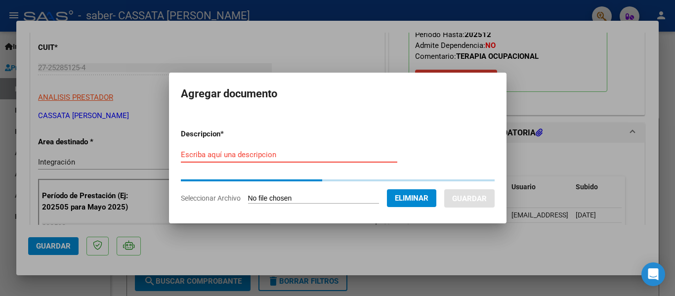
click at [252, 154] on input "Escriba aquí una descripcion" at bounding box center [289, 154] width 217 height 9
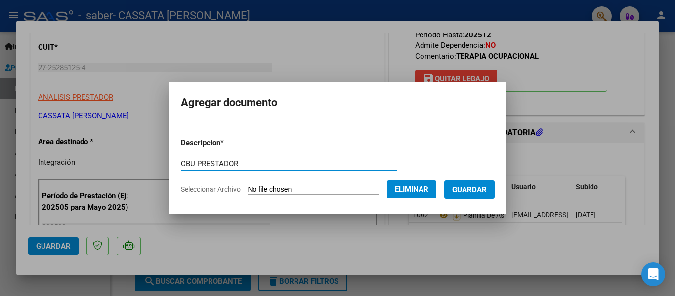
type input "CBU PRESTADOR"
click at [465, 185] on span "Guardar" at bounding box center [469, 189] width 35 height 9
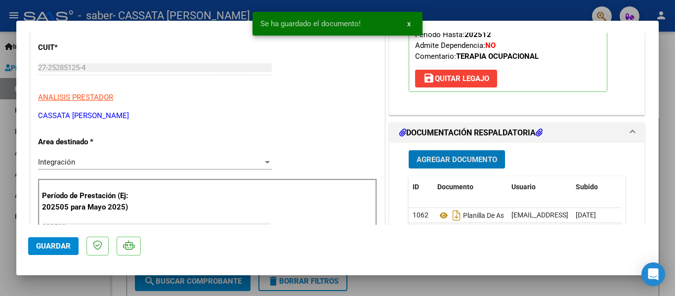
scroll to position [198, 0]
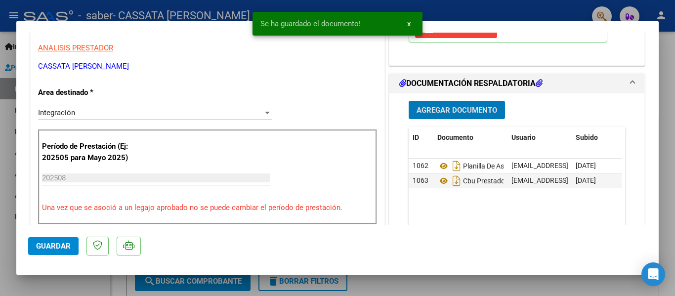
click at [47, 243] on span "Guardar" at bounding box center [53, 246] width 35 height 9
click at [52, 277] on div at bounding box center [337, 148] width 675 height 296
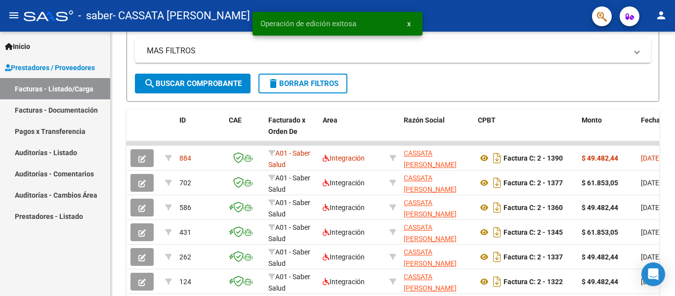
click at [657, 20] on mat-icon "person" at bounding box center [661, 15] width 12 height 12
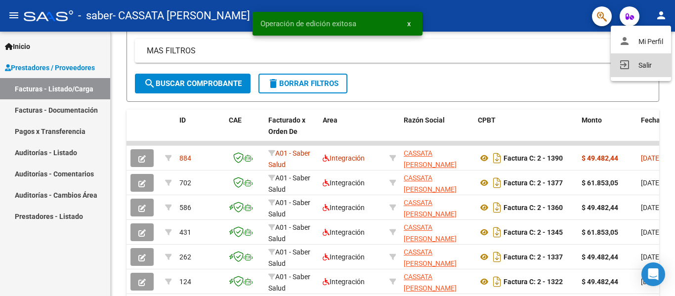
click at [660, 63] on button "exit_to_app Salir" at bounding box center [641, 65] width 60 height 24
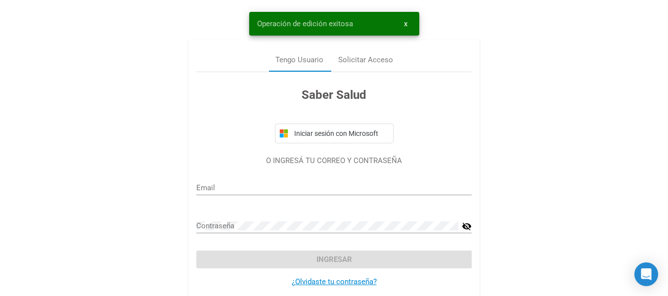
type input "[EMAIL_ADDRESS][DOMAIN_NAME]"
